Goal: Complete application form

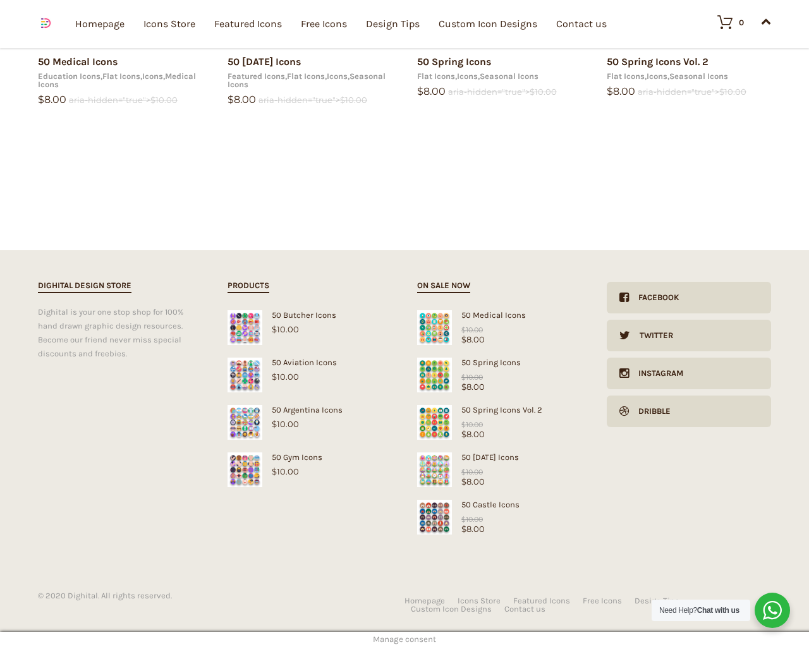
scroll to position [2062, 0]
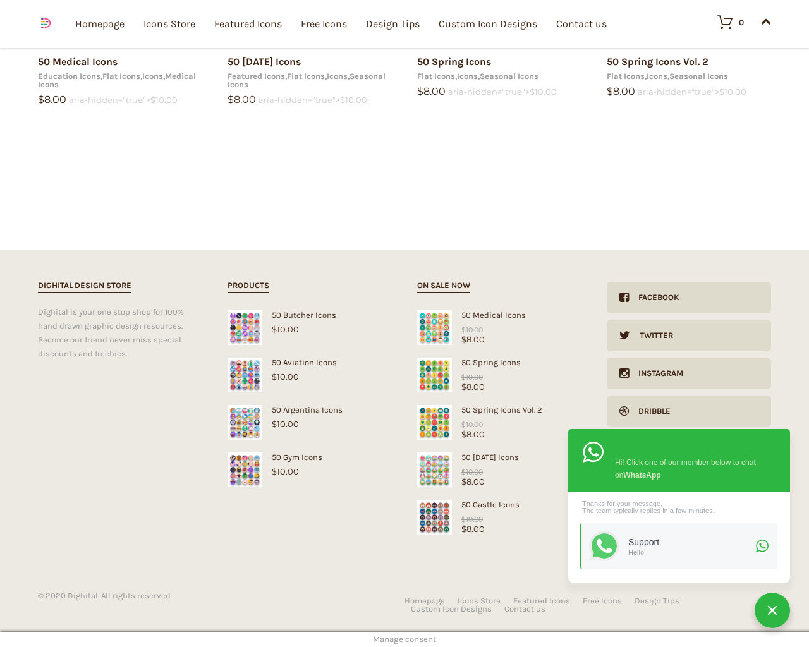
type input "1"
type input "20"
checkbox input "false"
type input "KfnqDuxw"
type input "[EMAIL_ADDRESS][DOMAIN_NAME]"
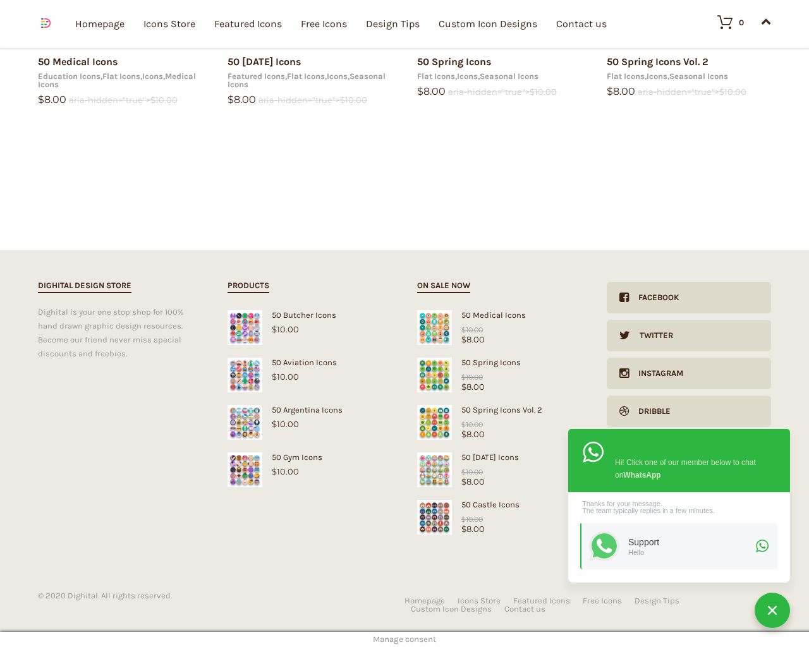
type input "[EMAIL_ADDRESS][DOMAIN_NAME]"
checkbox input "false"
select select "dark"
